Goal: Task Accomplishment & Management: Manage account settings

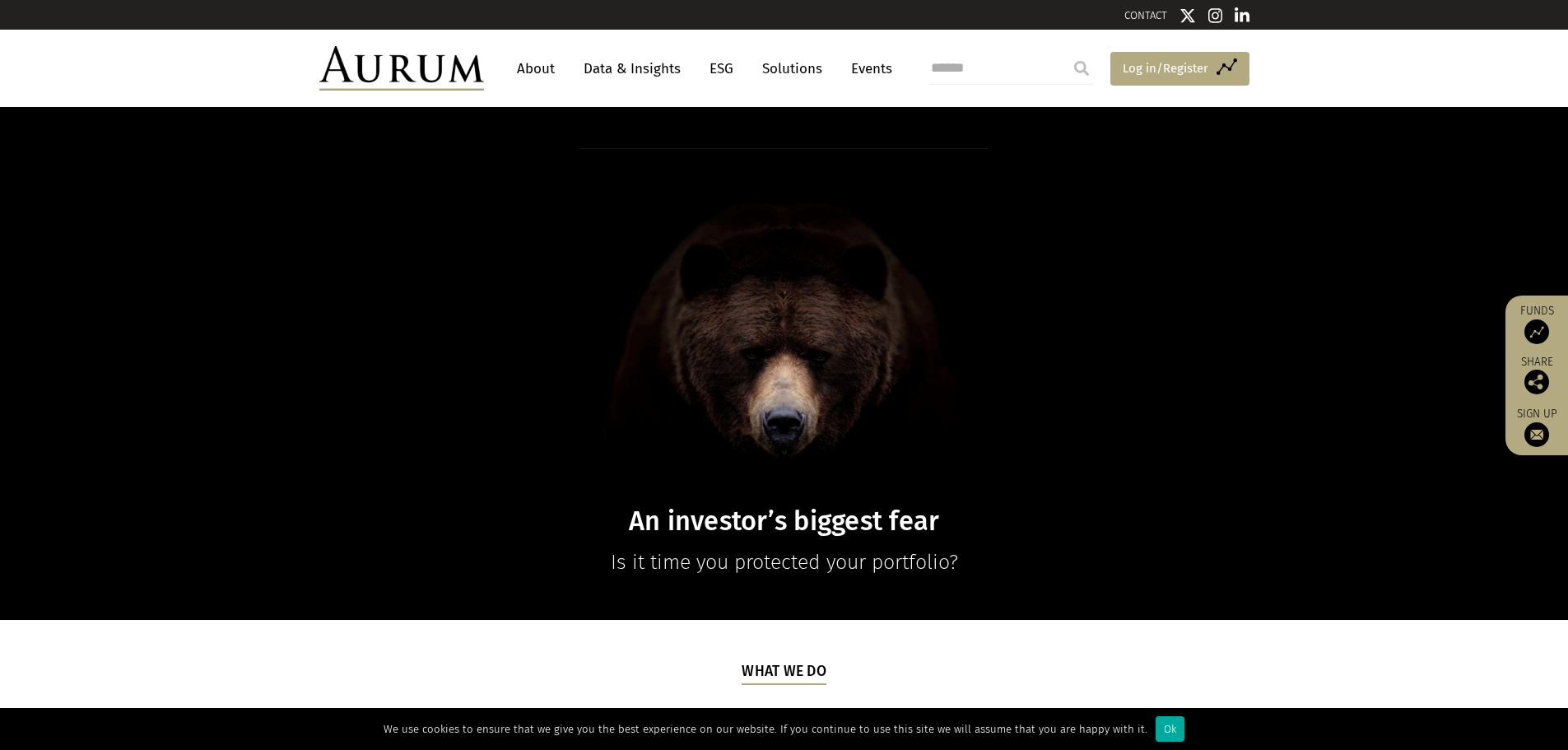
click at [1195, 65] on span "Log in/Register" at bounding box center [1164, 68] width 85 height 19
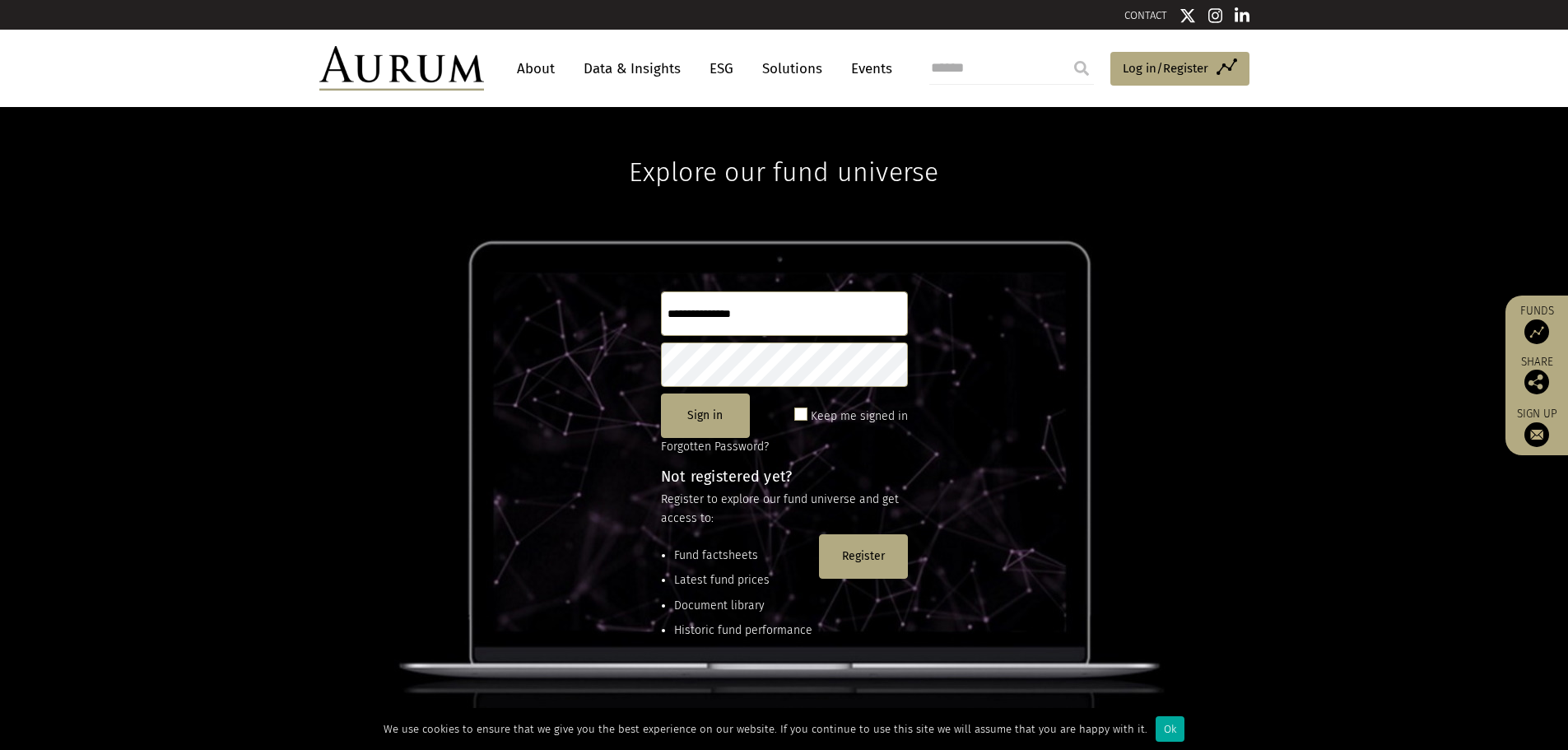
click at [713, 325] on input "text" at bounding box center [784, 314] width 247 height 44
type input "**********"
click at [722, 415] on button "Sign in" at bounding box center [705, 415] width 89 height 44
click at [804, 415] on span at bounding box center [800, 413] width 13 height 13
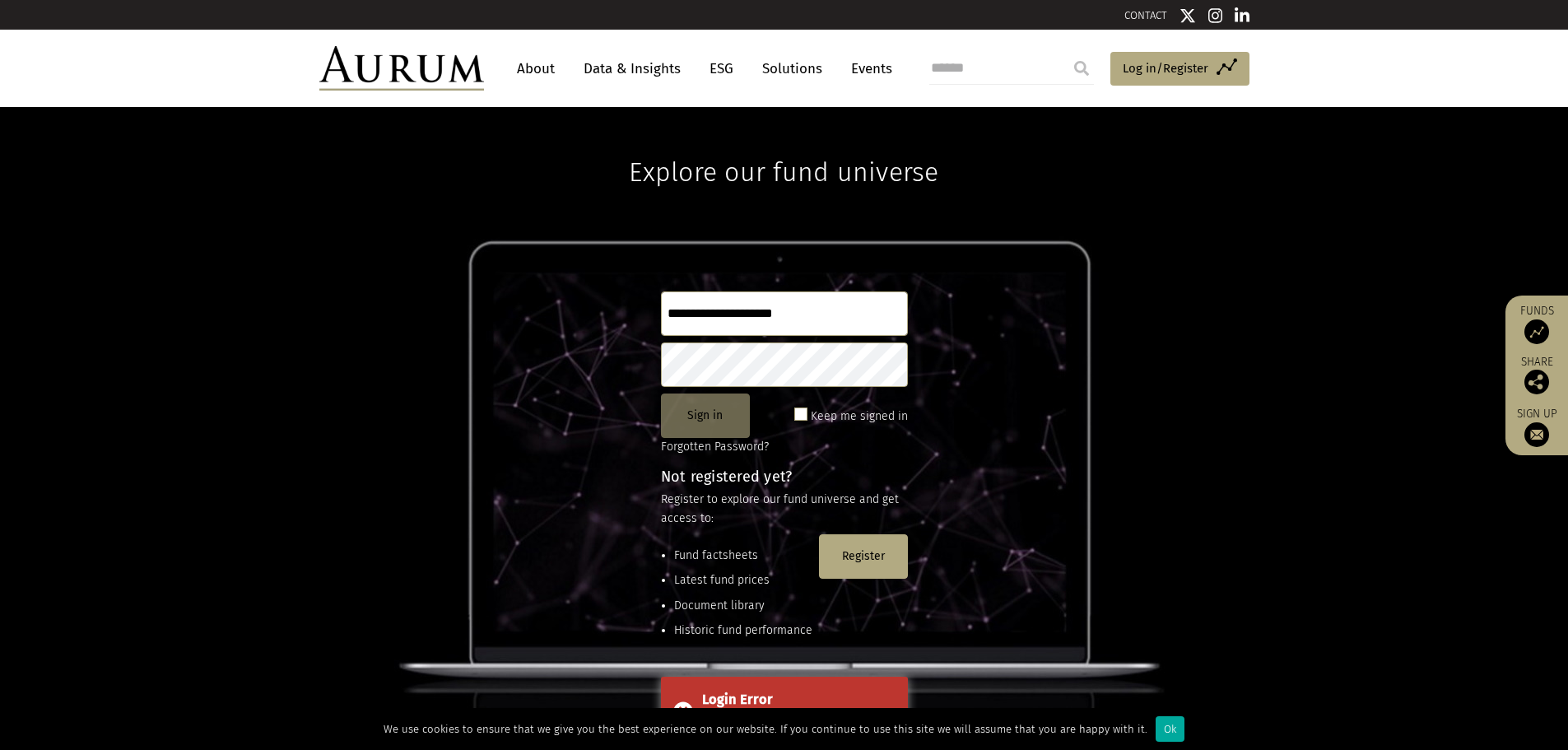
click at [715, 415] on button "Sign in" at bounding box center [705, 415] width 89 height 44
